Goal: Transaction & Acquisition: Purchase product/service

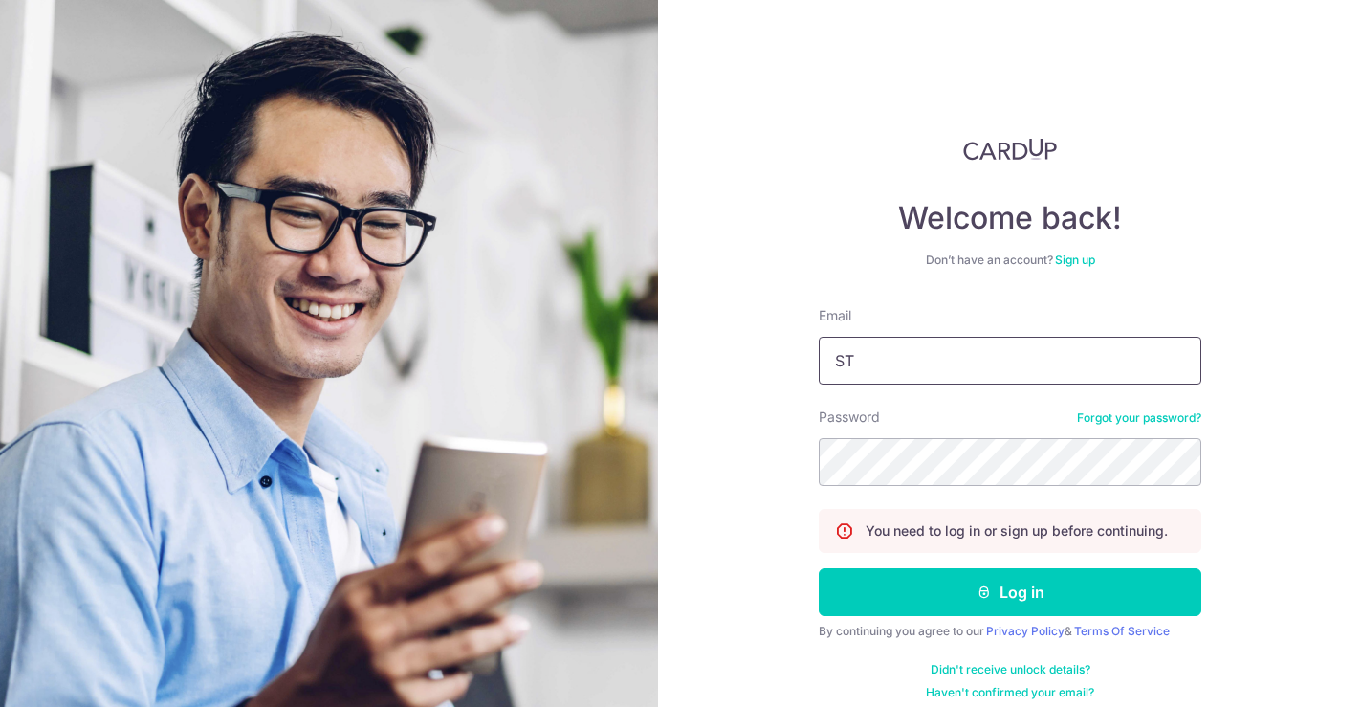
type input "S"
type input "stevenfoocf@thecellardoor.com.sg"
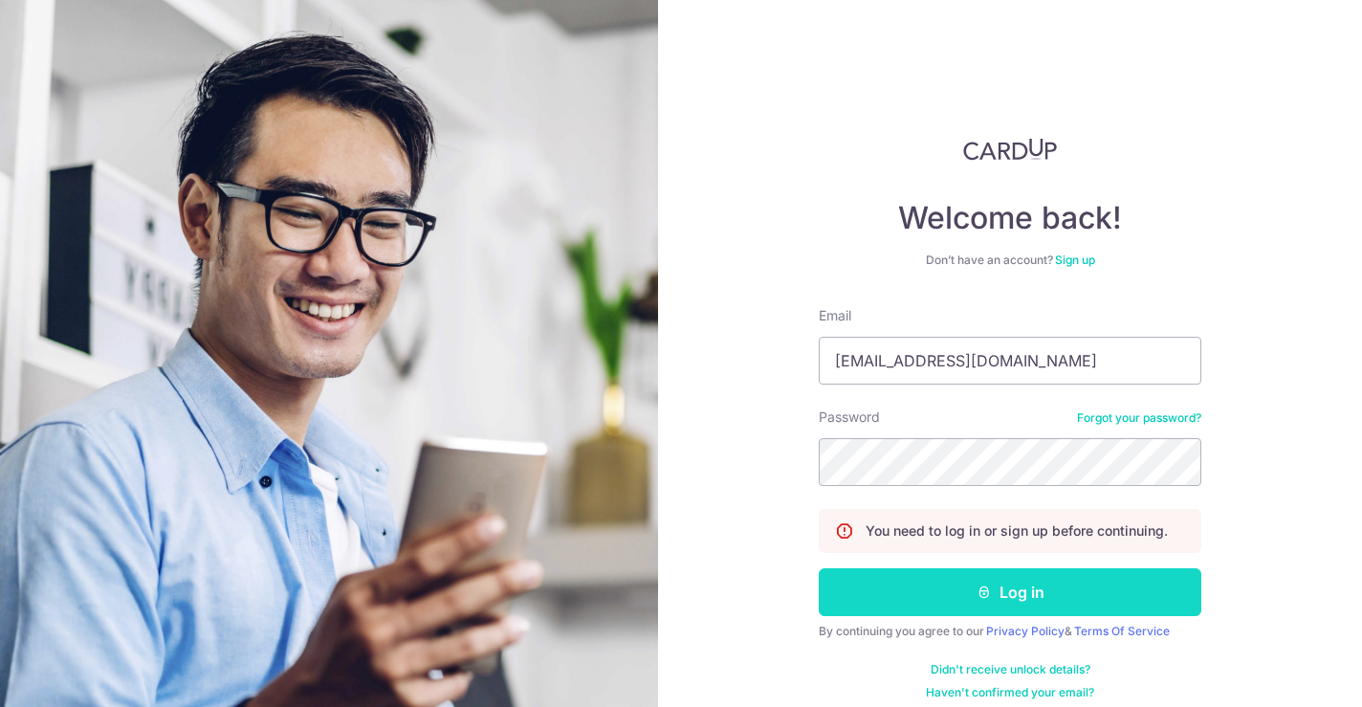
click at [1015, 600] on button "Log in" at bounding box center [1009, 592] width 382 height 48
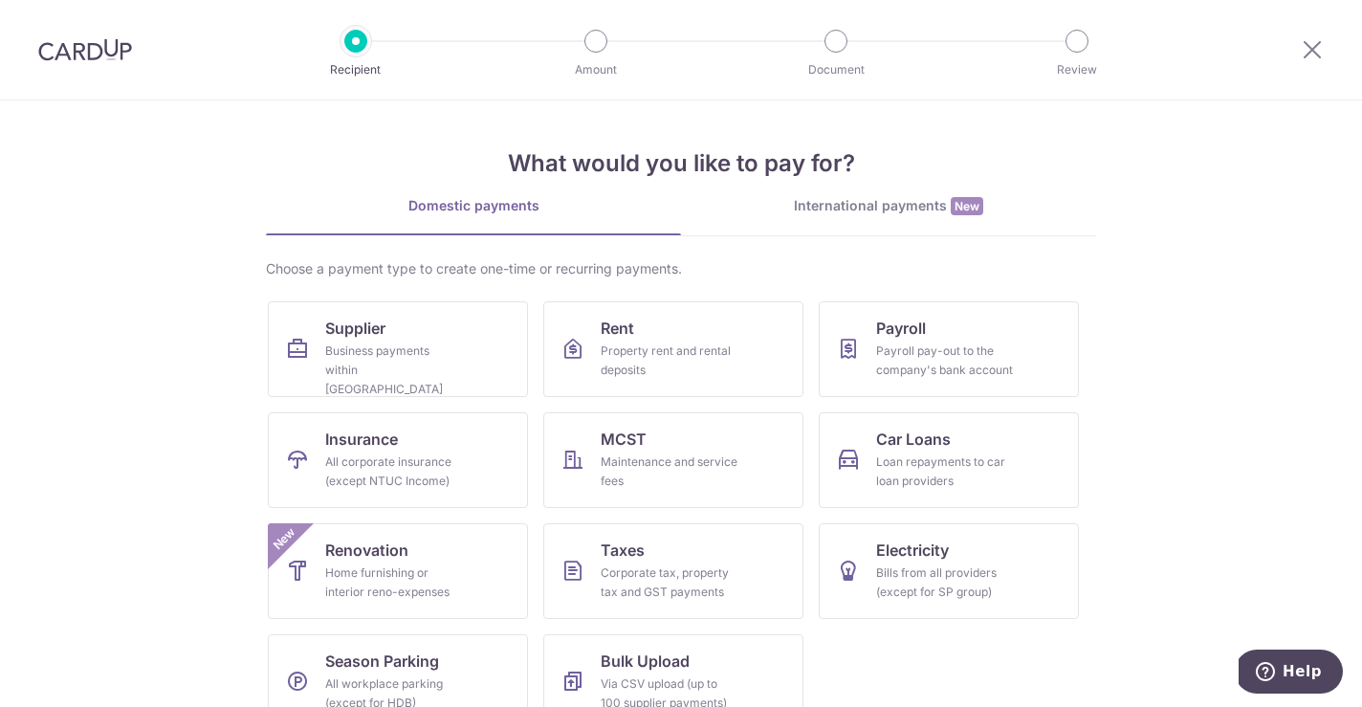
click at [858, 203] on div "International payments New" at bounding box center [888, 206] width 415 height 20
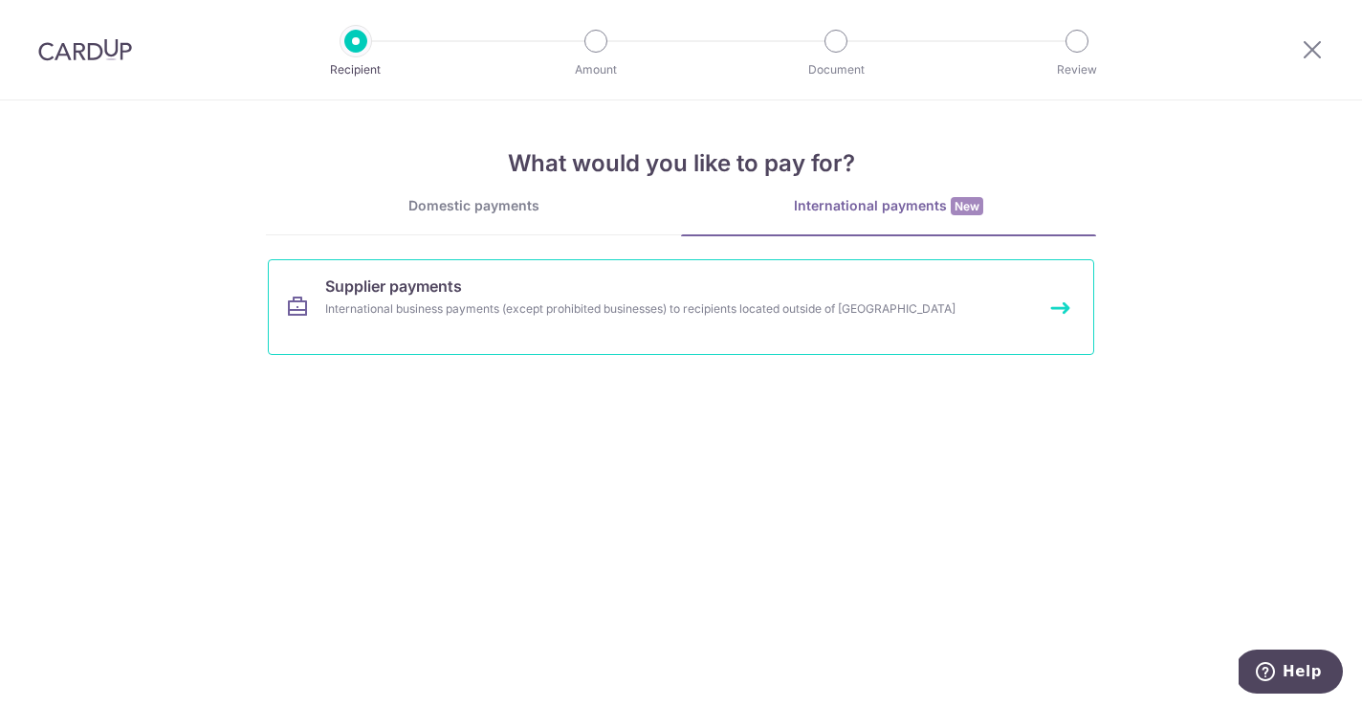
click at [601, 298] on link "Supplier payments International business payments (except prohibited businesses…" at bounding box center [681, 307] width 826 height 96
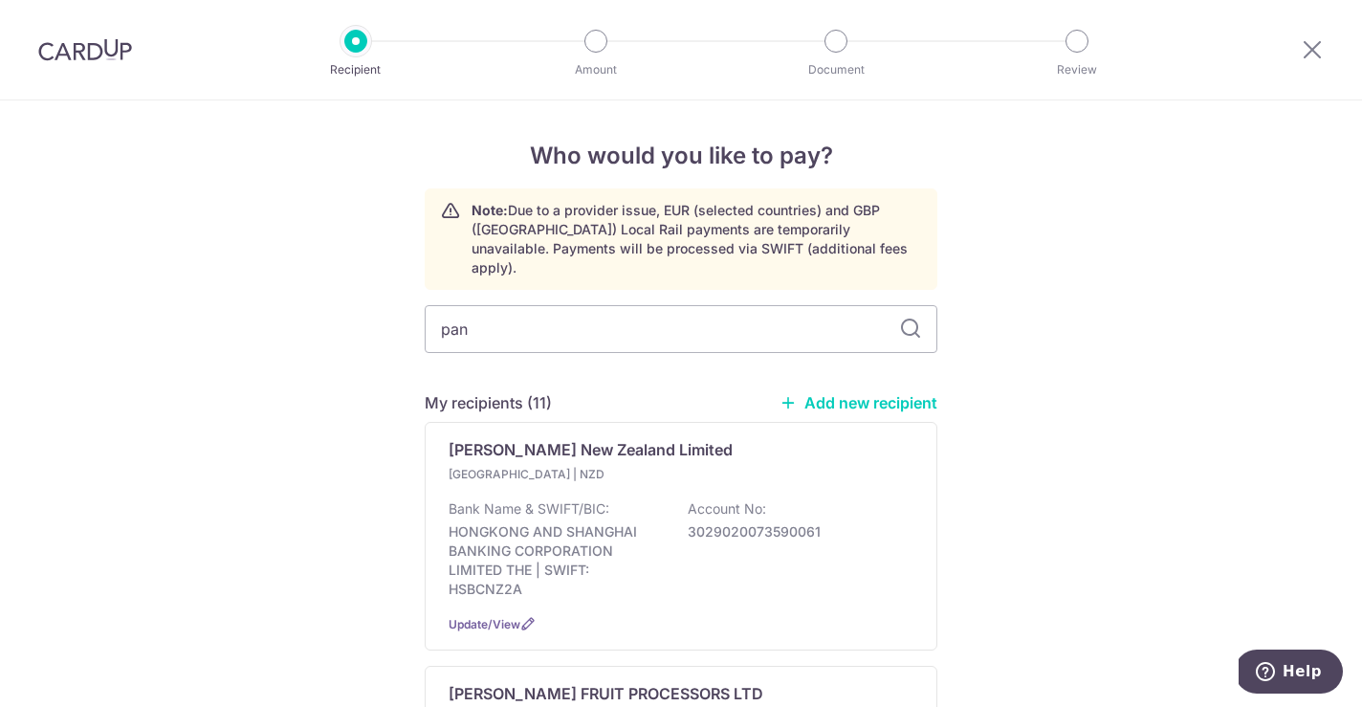
type input "pana"
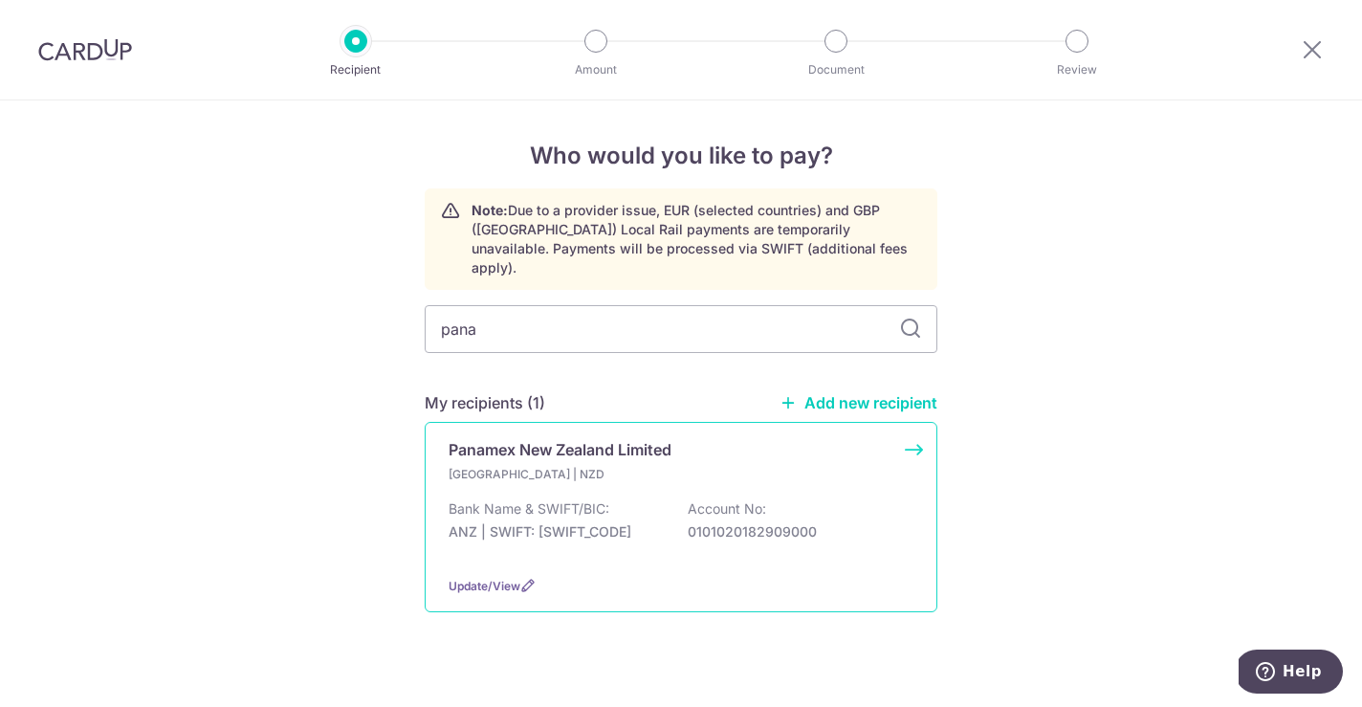
click at [478, 527] on div "Bank Name & SWIFT/BIC: ANZ | SWIFT: ANZBNZ22 Account No: 0101020182909000" at bounding box center [680, 529] width 465 height 61
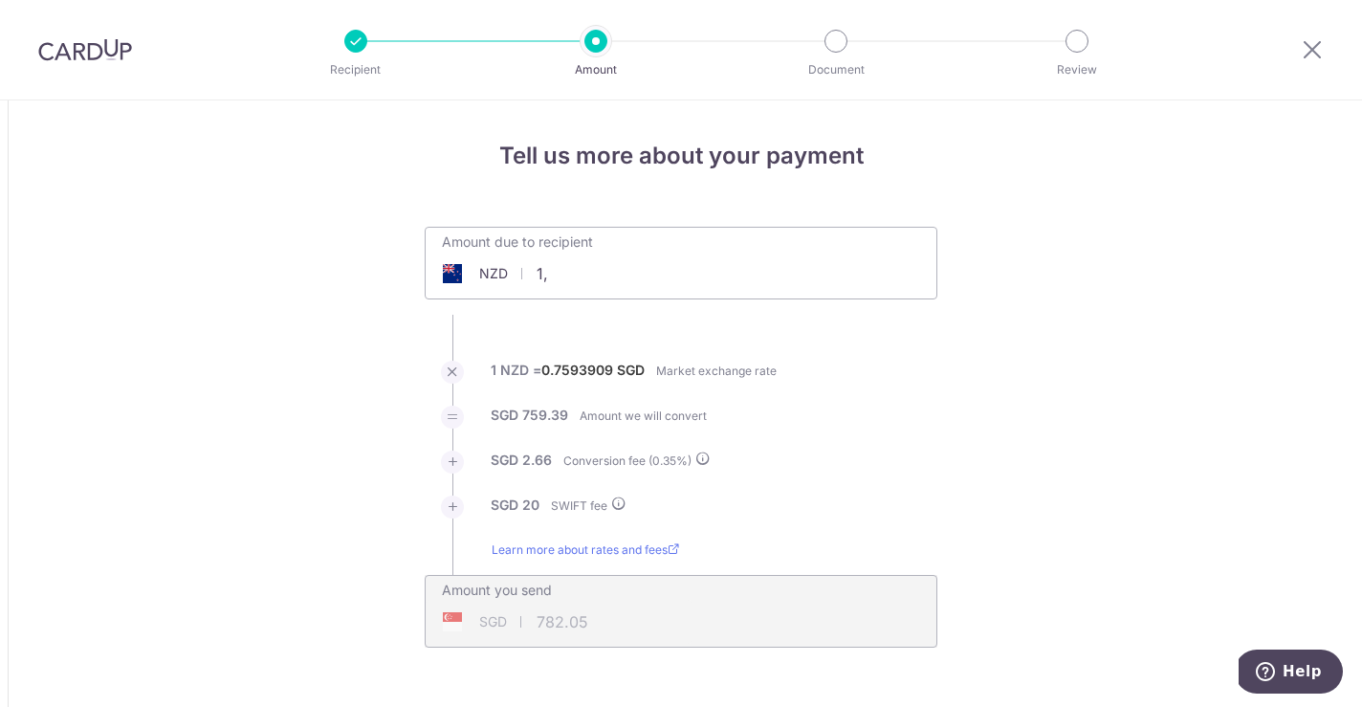
type input "1"
click at [814, 417] on ul "Amount due to recipient NZD 48679.8 1000 1 NZD = 0.7593909 SGD Market exchange …" at bounding box center [681, 437] width 512 height 421
type input "48,679.80"
type input "37,115.97"
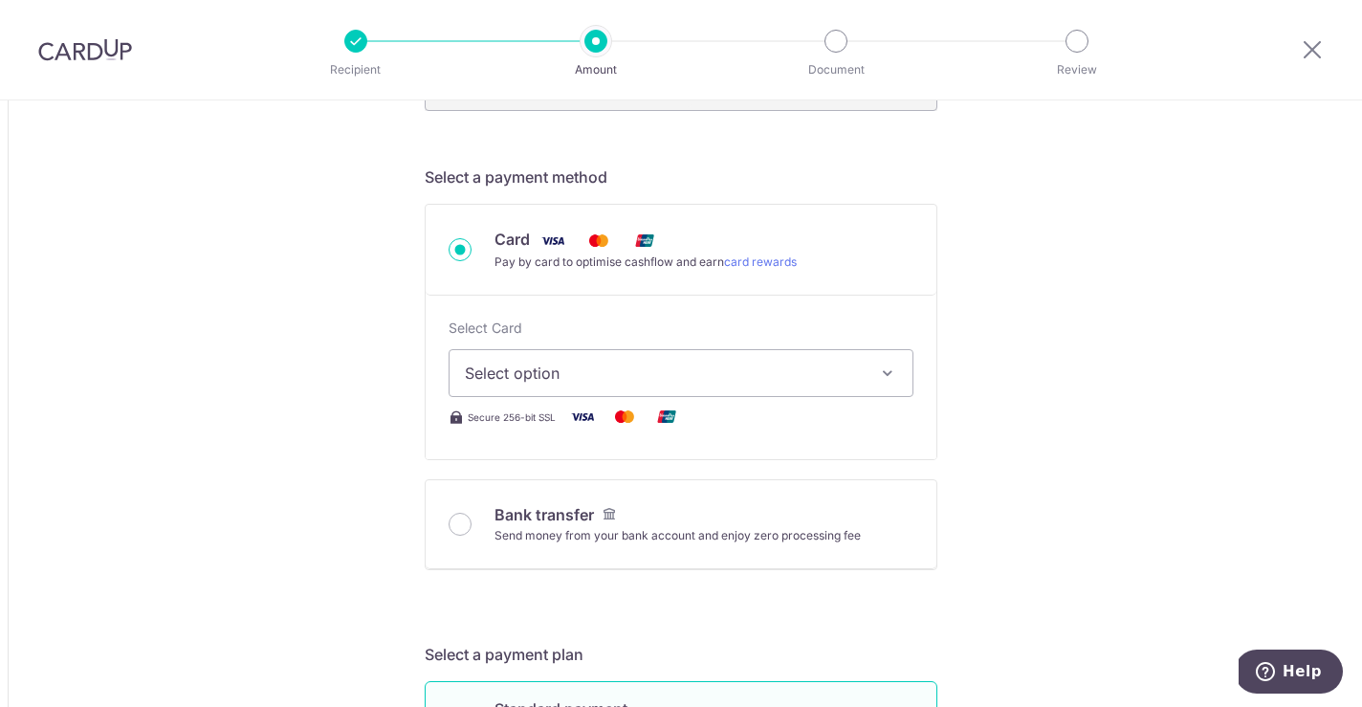
scroll to position [538, 0]
click at [745, 365] on span "Select option" at bounding box center [664, 371] width 398 height 23
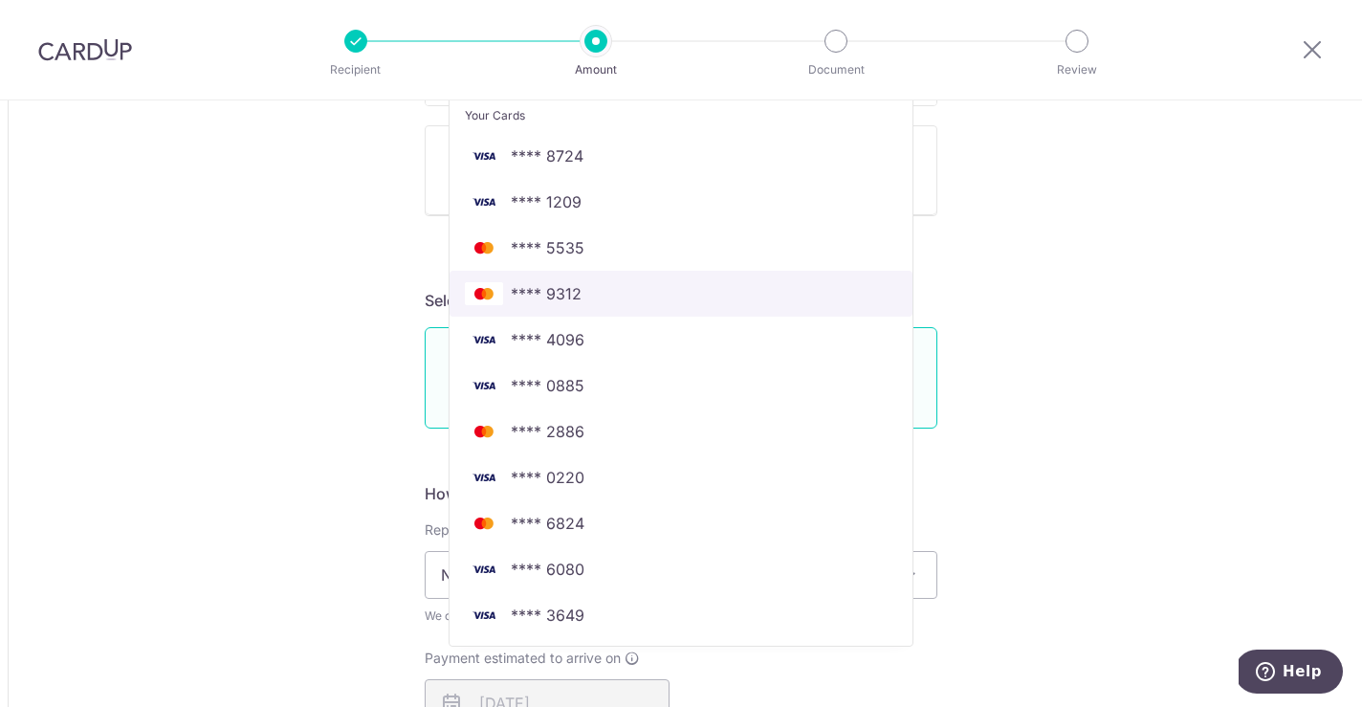
scroll to position [893, 0]
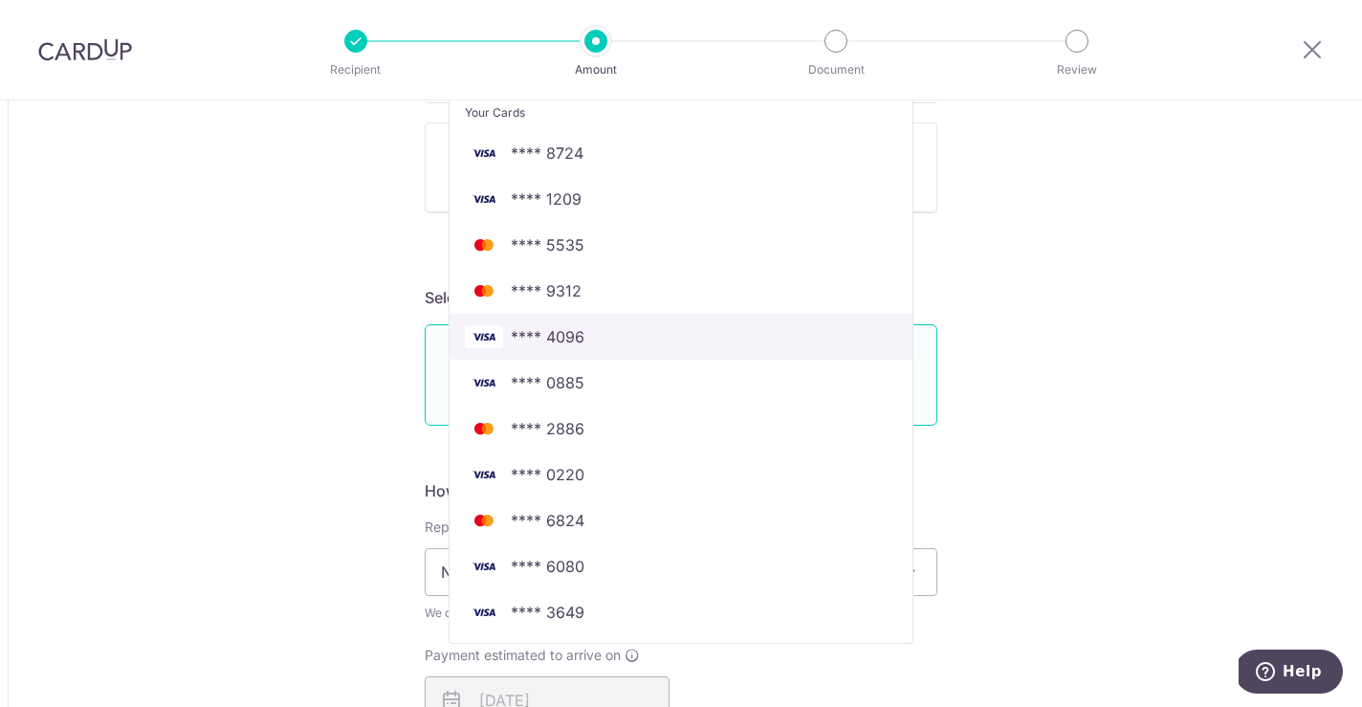
click at [556, 338] on span "**** 4096" at bounding box center [548, 336] width 74 height 23
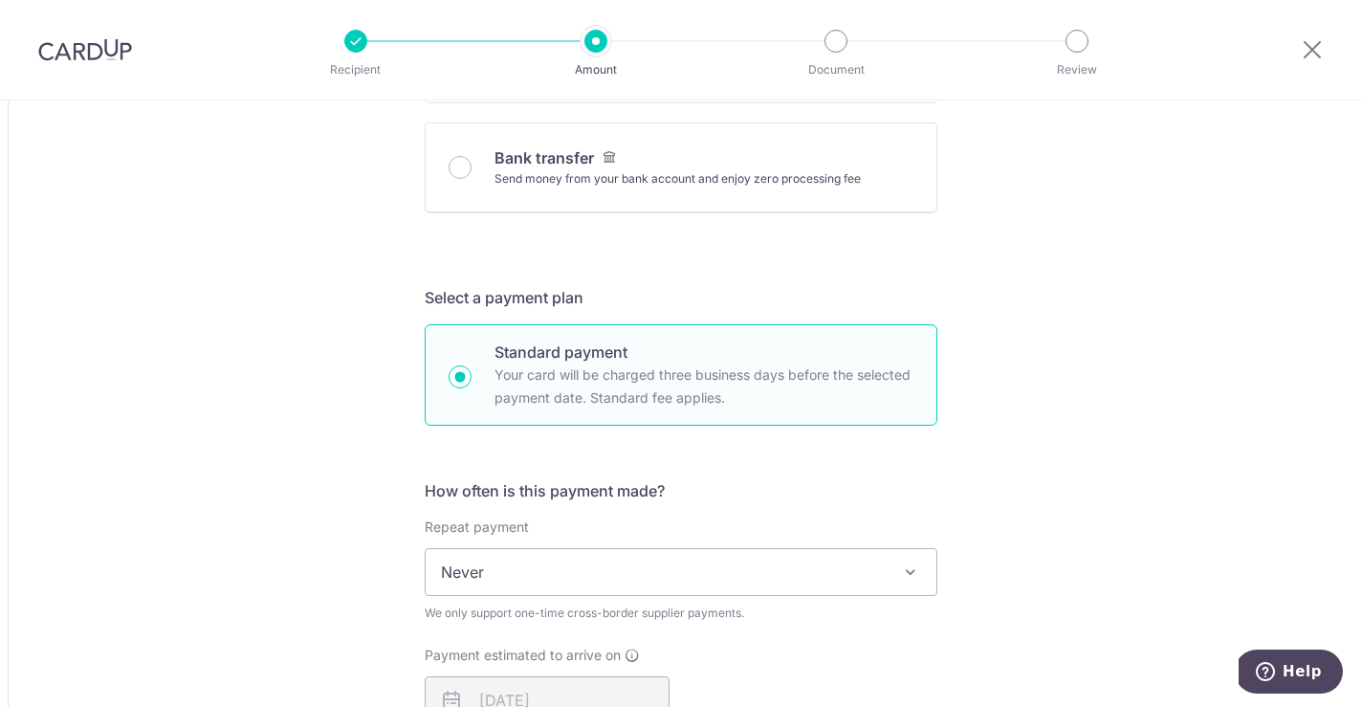
type input "48,679.80"
type input "37,116.95"
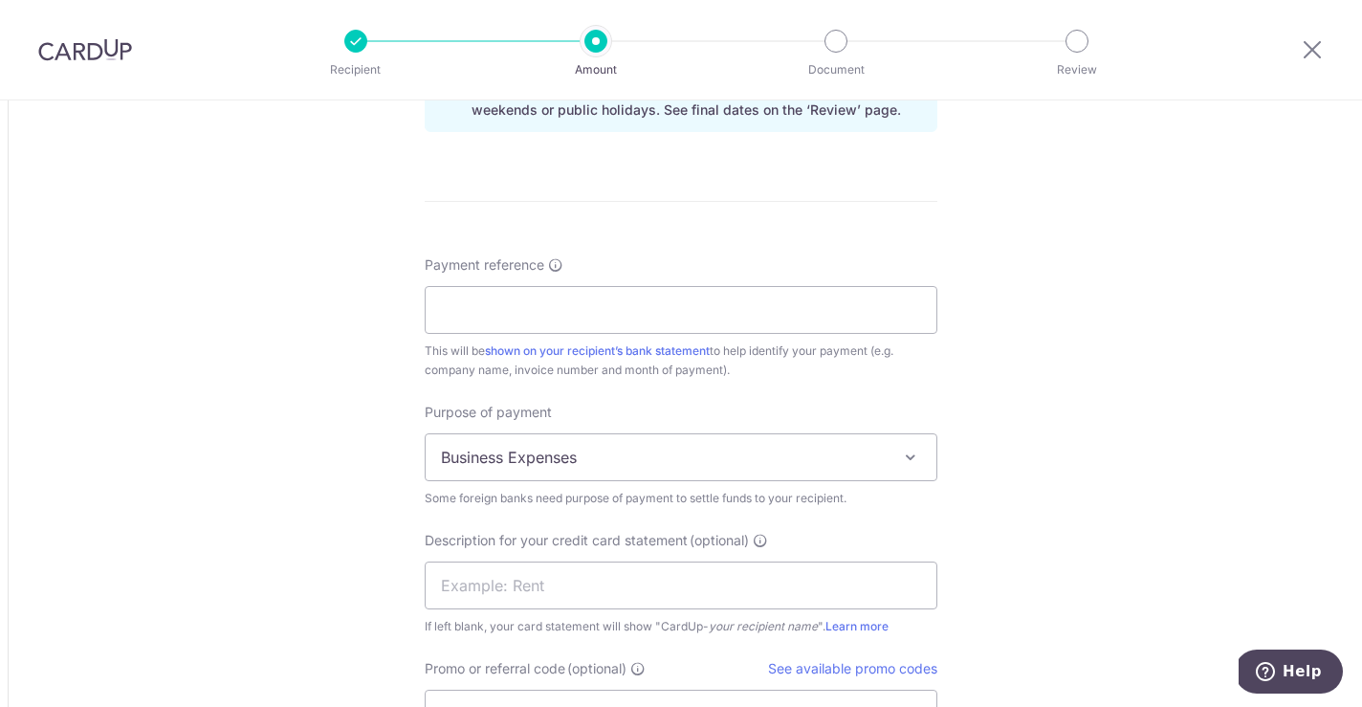
scroll to position [1593, 0]
click at [556, 305] on input "Payment reference" at bounding box center [681, 307] width 512 height 48
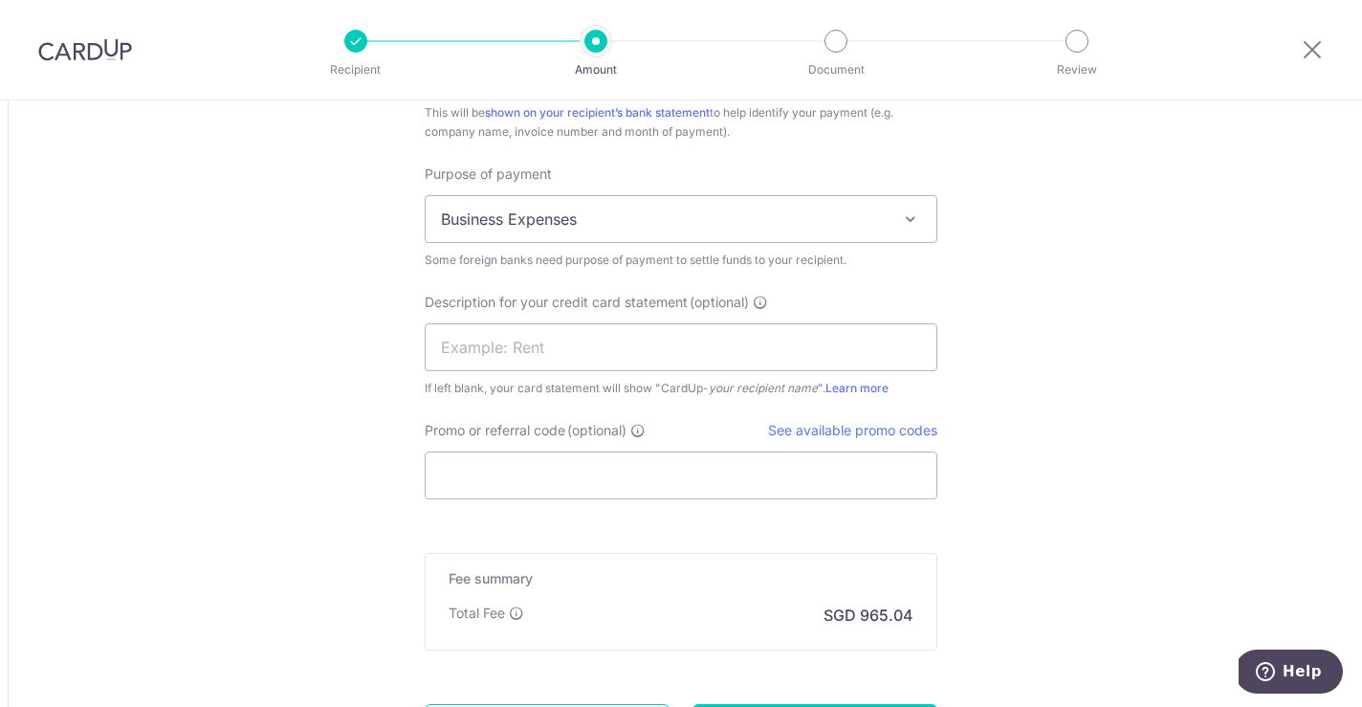
scroll to position [1837, 0]
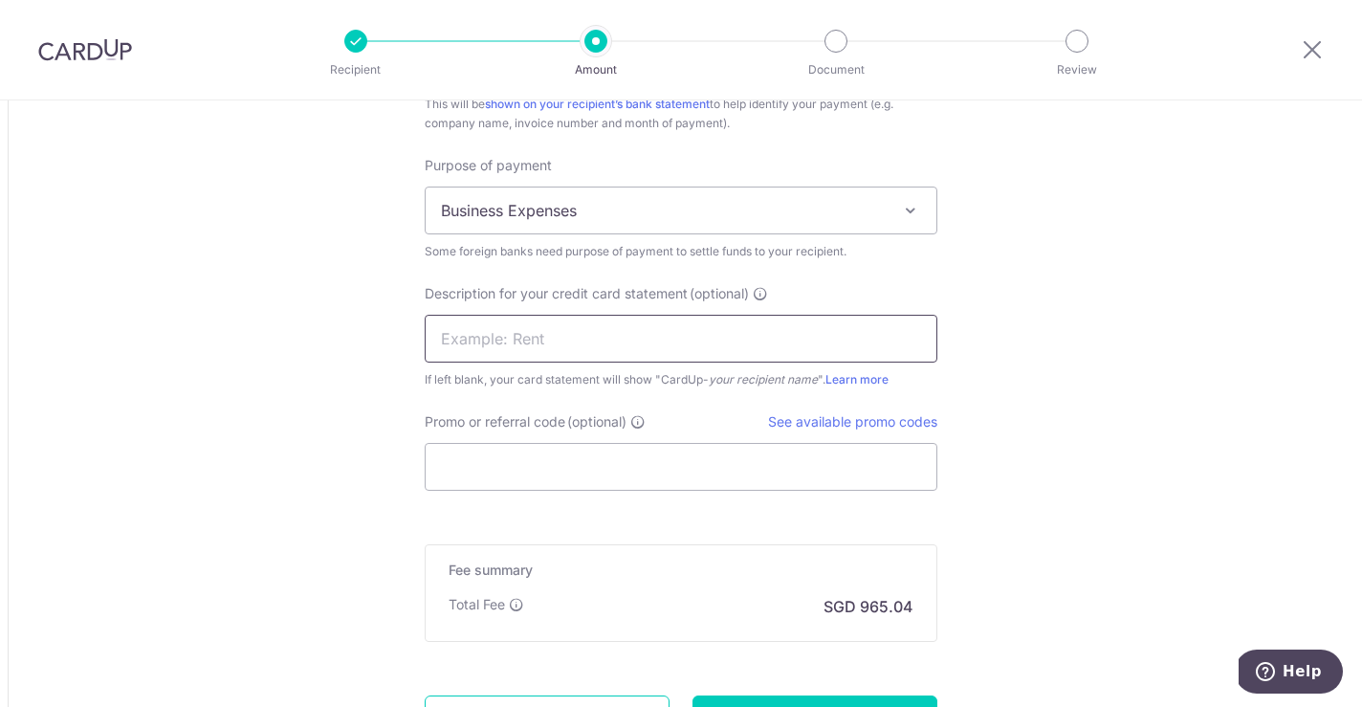
type input "Panamax July 9991 DBS CARD 4096"
click at [558, 339] on input "text" at bounding box center [681, 339] width 512 height 48
type input "S"
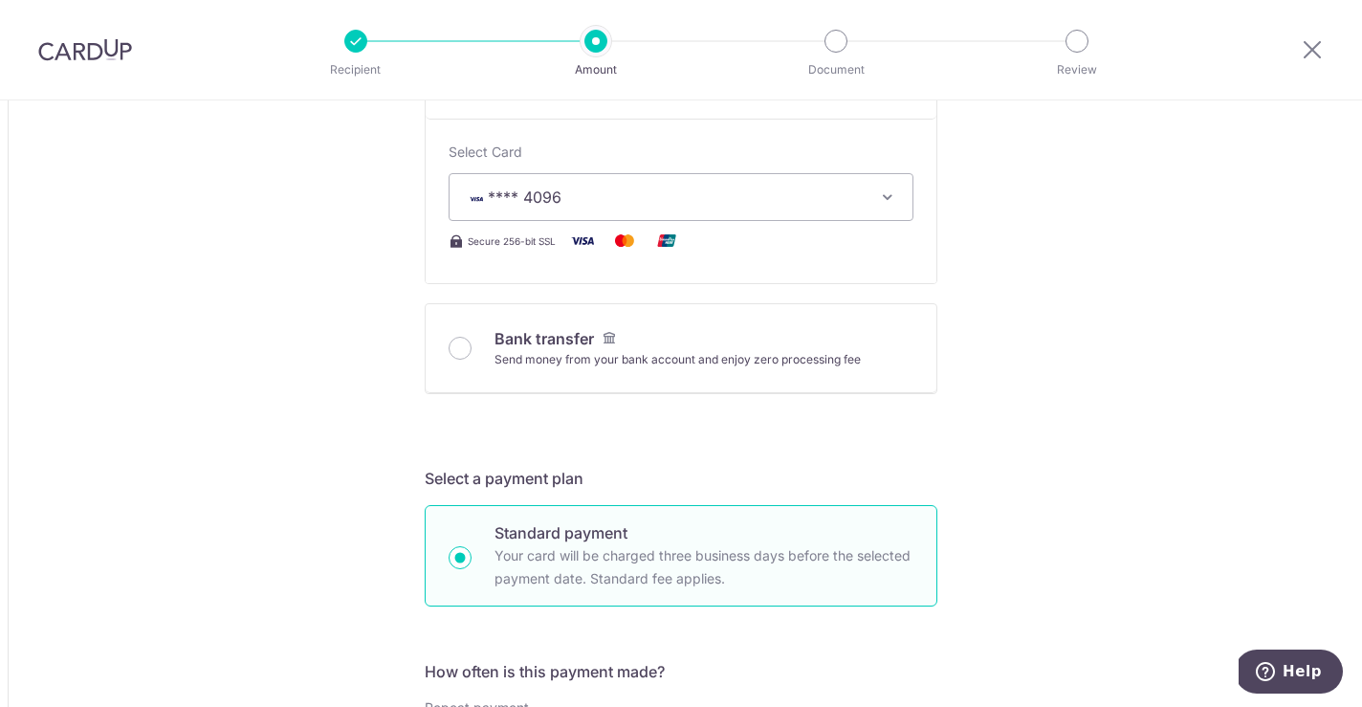
scroll to position [706, 0]
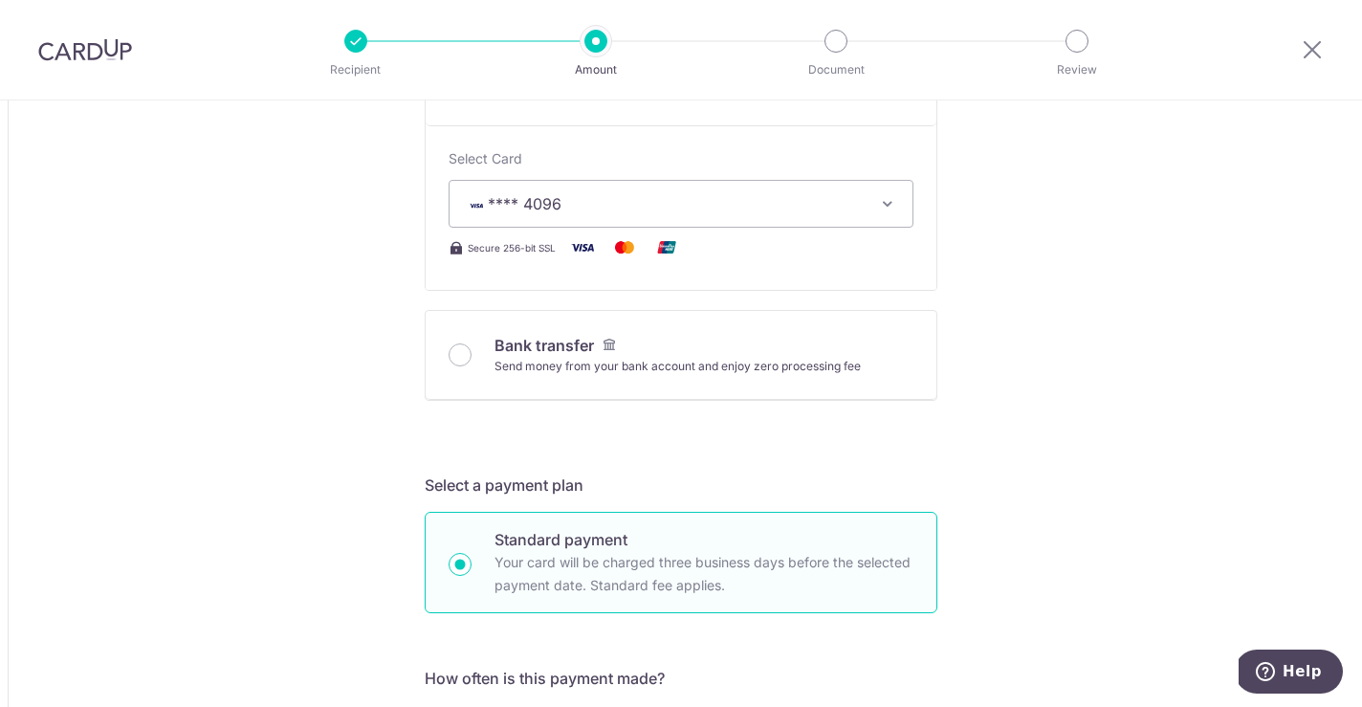
type input "SUP"
click at [968, 366] on div "Tell us more about your payment Amount due to recipient NZD 48,679.80 48679.8 1…" at bounding box center [681, 706] width 1362 height 2623
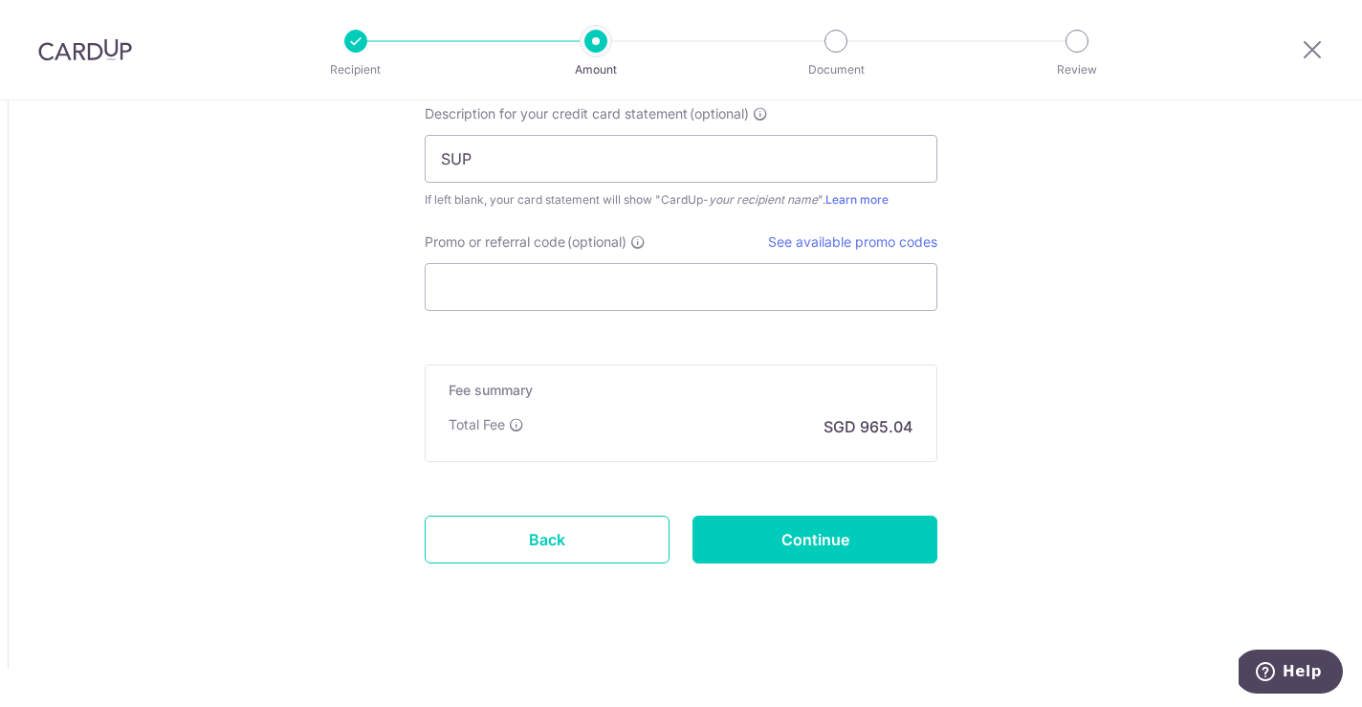
scroll to position [2016, 0]
click at [595, 285] on input "Promo or referral code (optional)" at bounding box center [681, 287] width 512 height 48
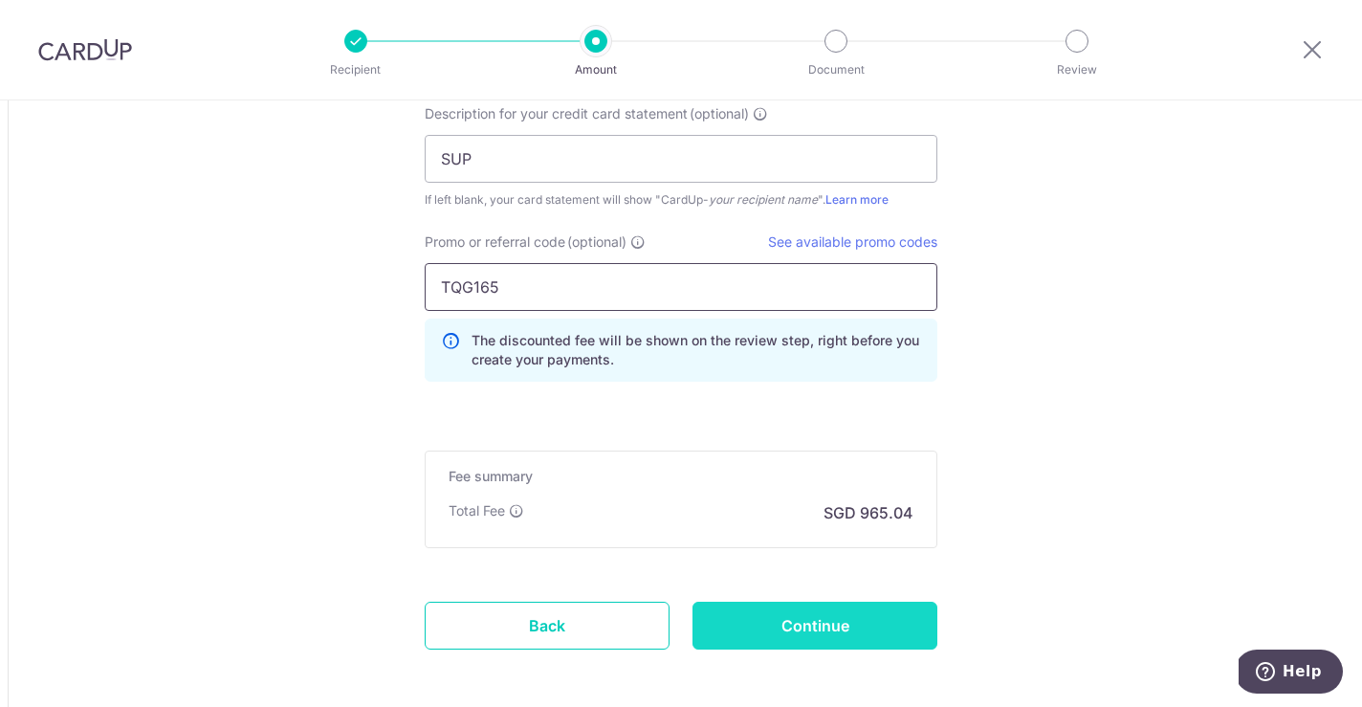
type input "TQG165"
click at [861, 624] on input "Continue" at bounding box center [814, 625] width 245 height 48
type input "Create Schedule"
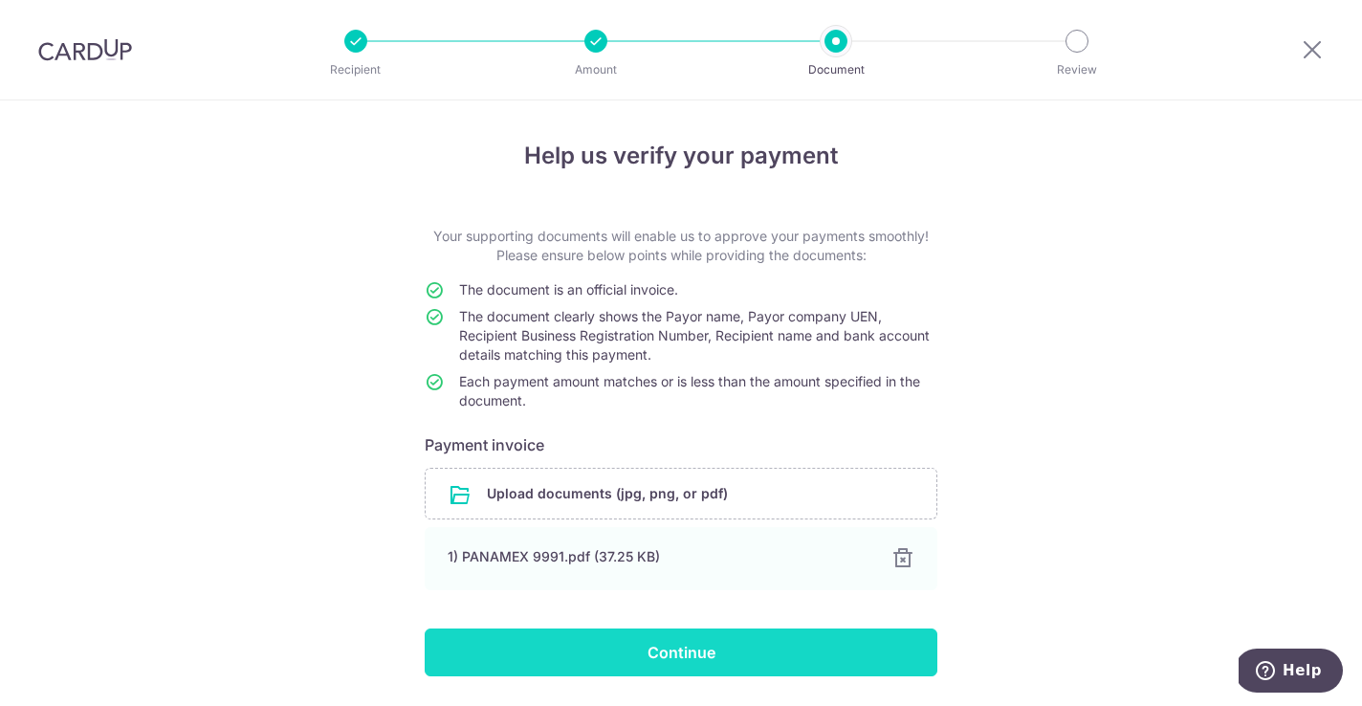
click at [636, 632] on input "Continue" at bounding box center [681, 652] width 512 height 48
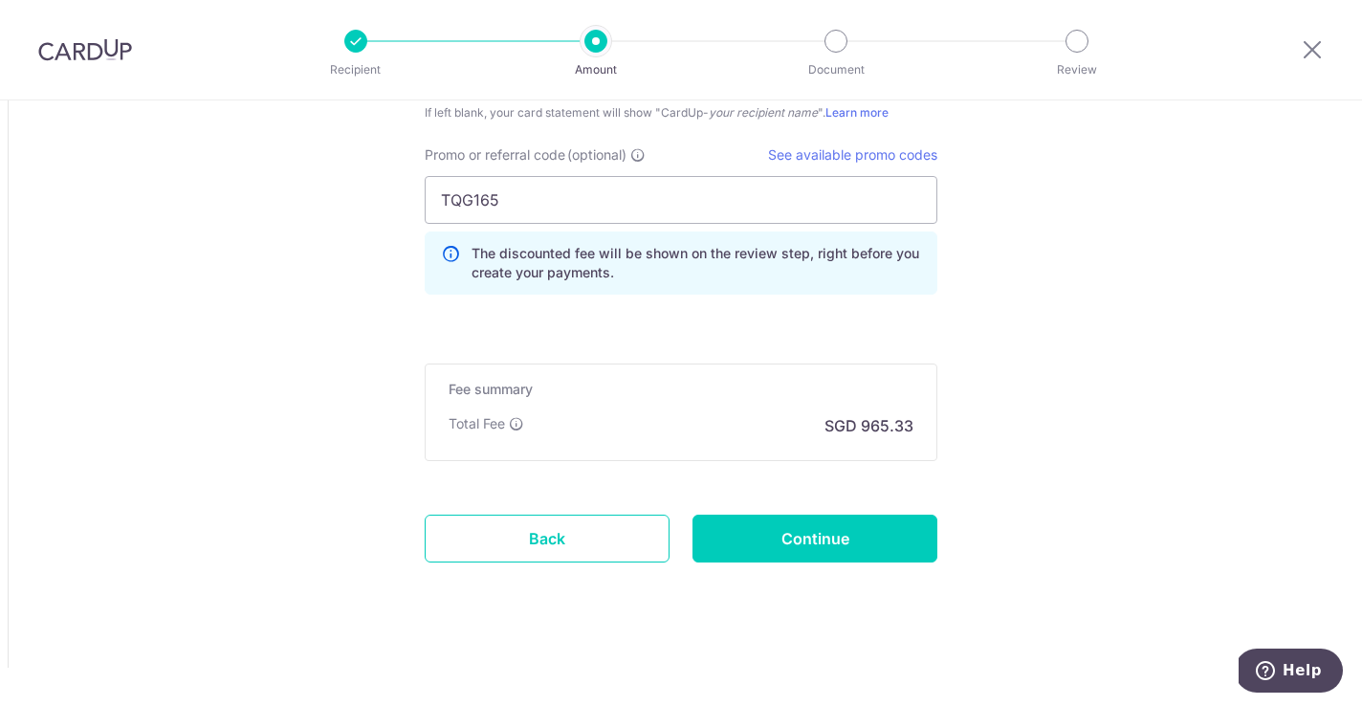
scroll to position [2103, 0]
click at [822, 535] on input "Continue" at bounding box center [814, 538] width 245 height 48
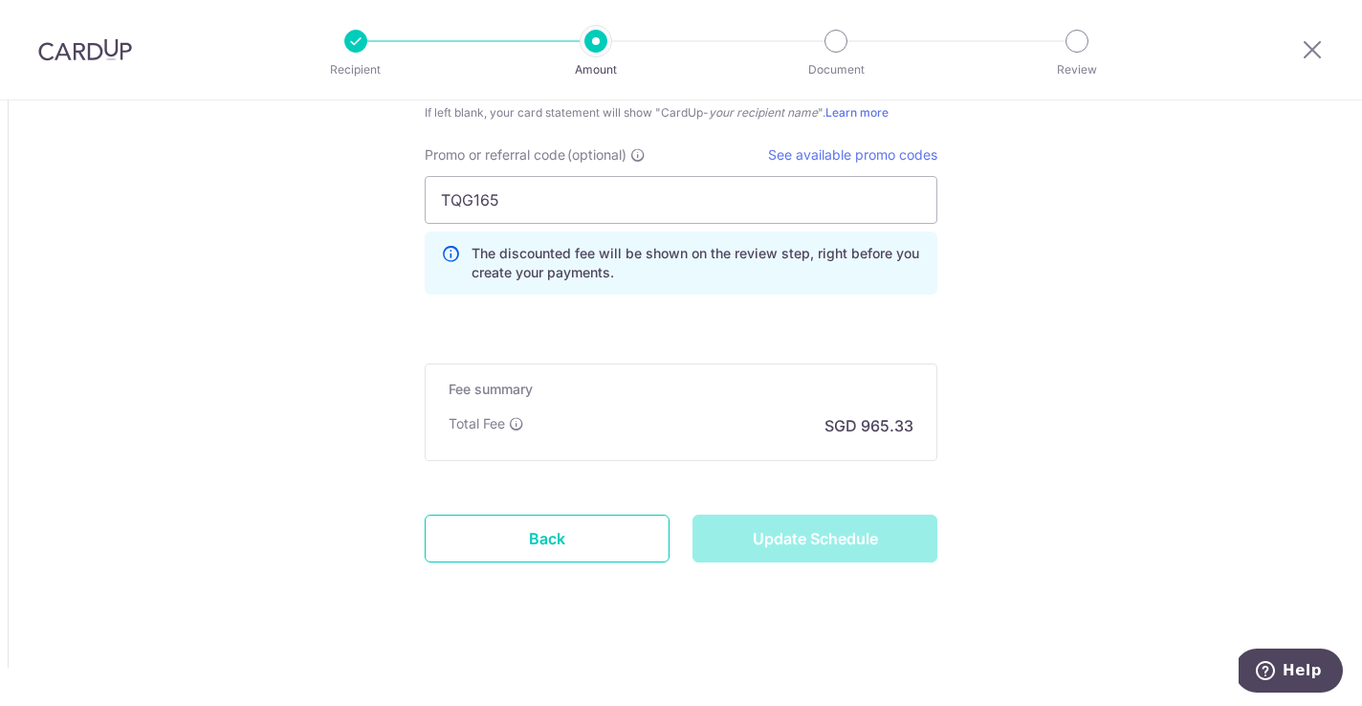
type input "Update Schedule"
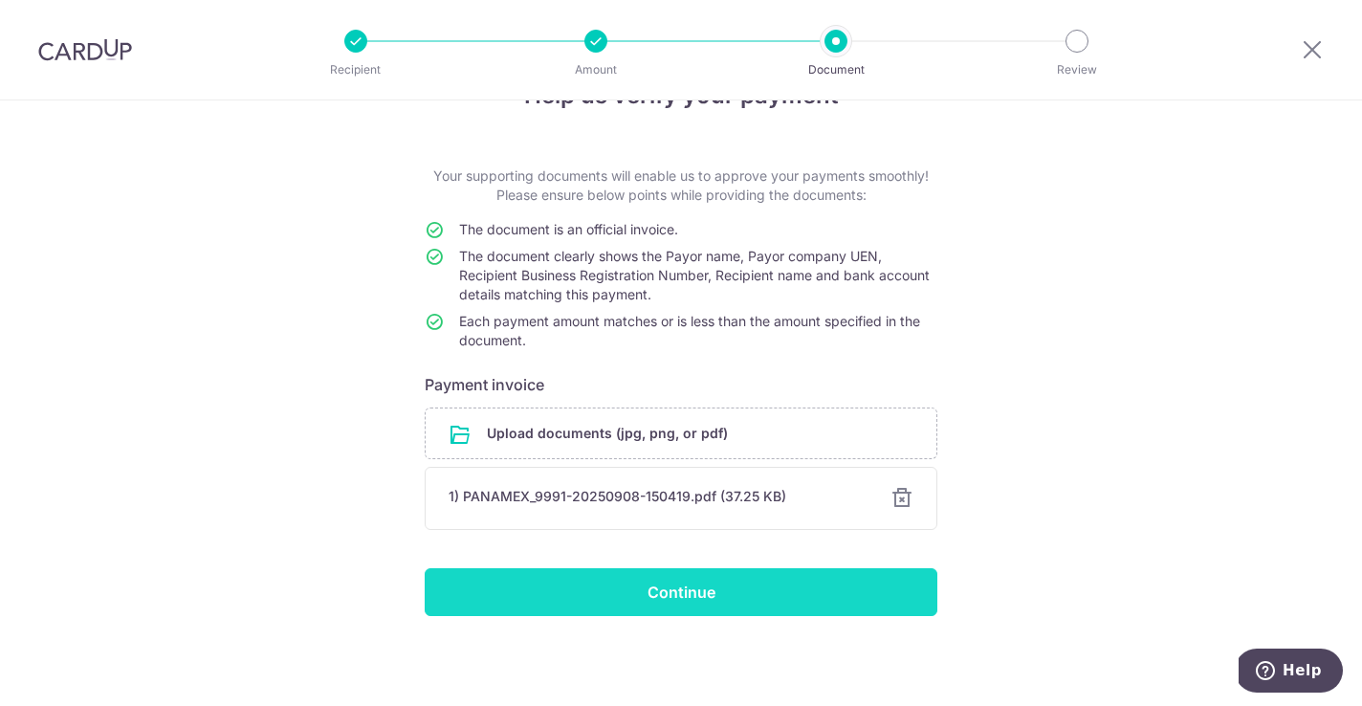
click at [702, 593] on input "Continue" at bounding box center [681, 592] width 512 height 48
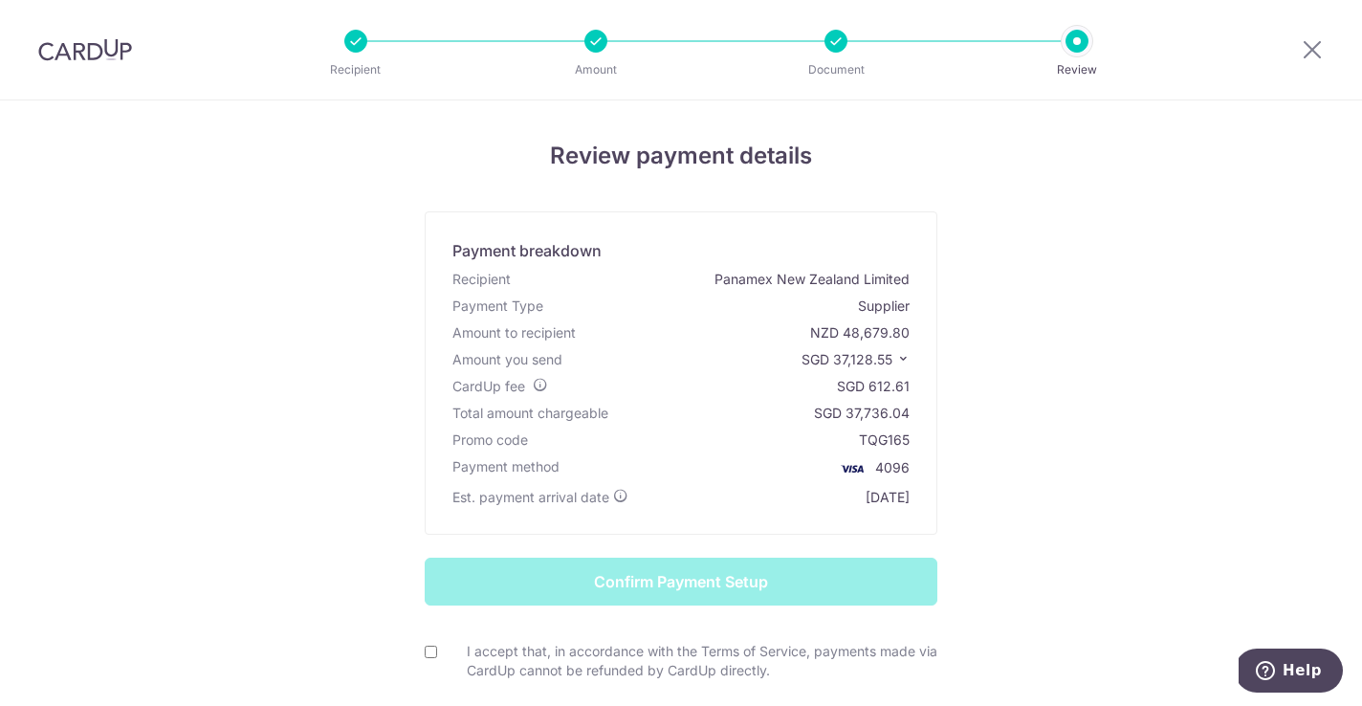
click at [426, 651] on input "I accept that, in accordance with the Terms of Service, payments made via CardU…" at bounding box center [431, 651] width 12 height 12
checkbox input "true"
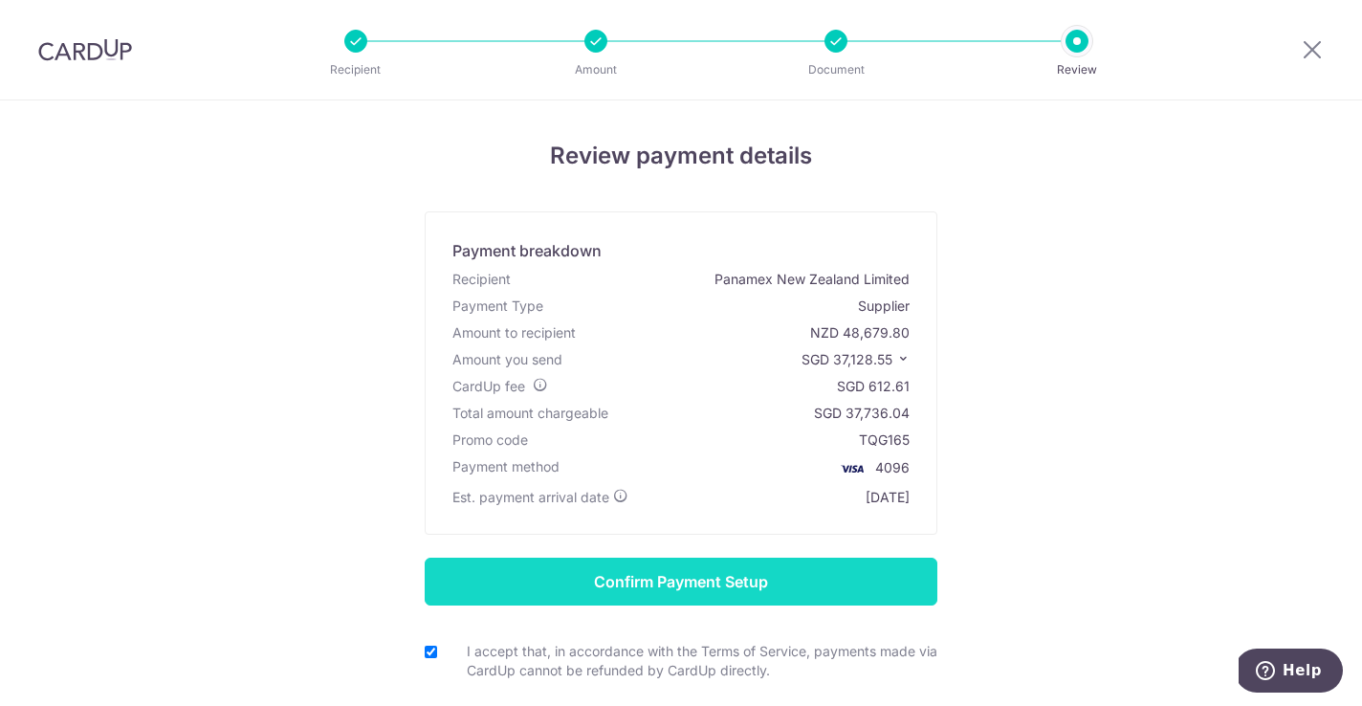
click at [665, 586] on input "Confirm Payment Setup" at bounding box center [681, 581] width 512 height 48
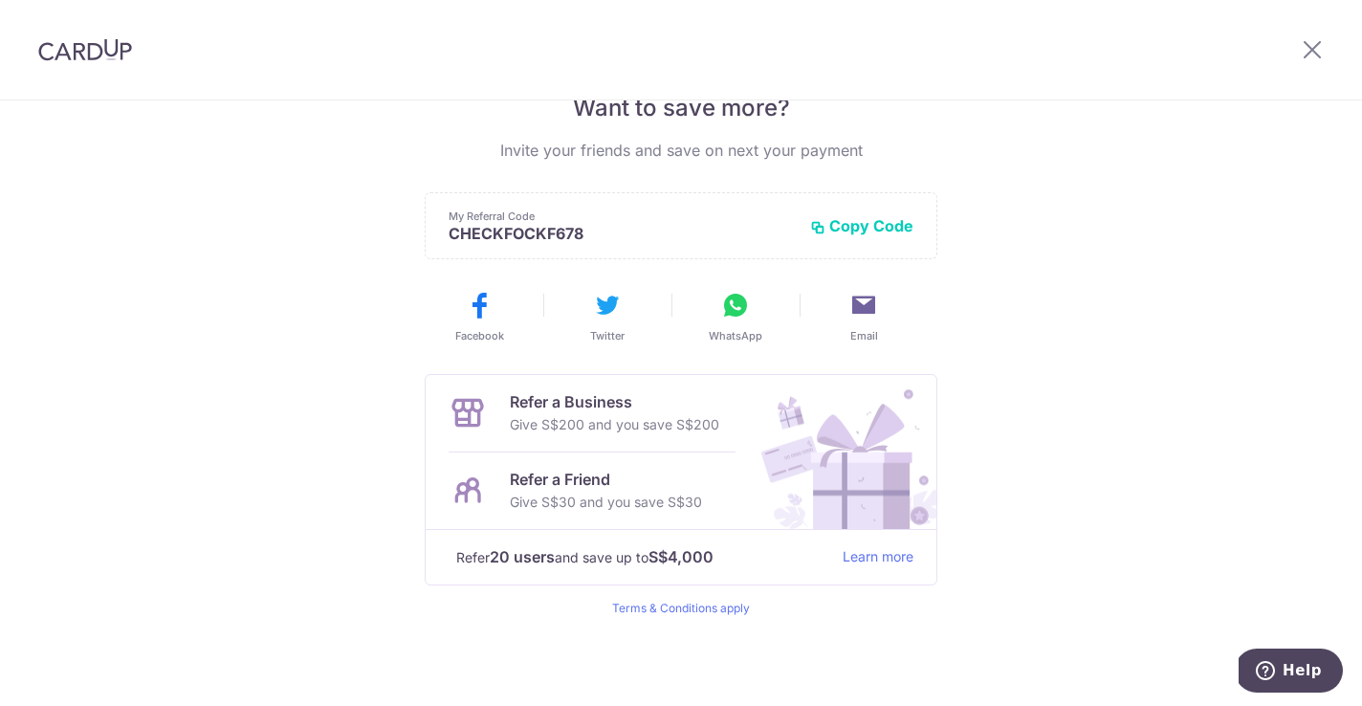
scroll to position [417, 0]
